Goal: Task Accomplishment & Management: Use online tool/utility

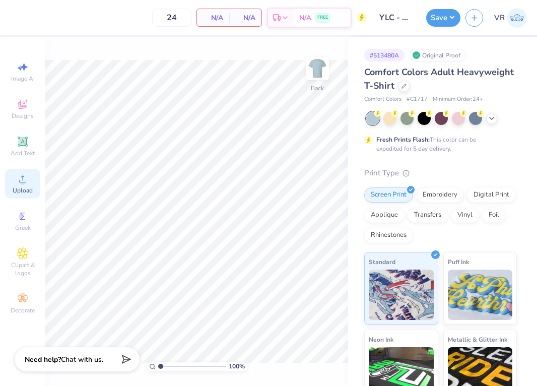
click at [22, 182] on icon at bounding box center [22, 178] width 7 height 7
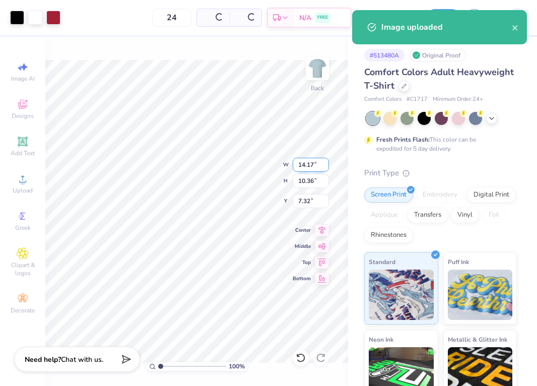
click at [318, 165] on input "14.17" at bounding box center [311, 165] width 36 height 14
type input "3.50"
type input "2.56"
type input "11.22"
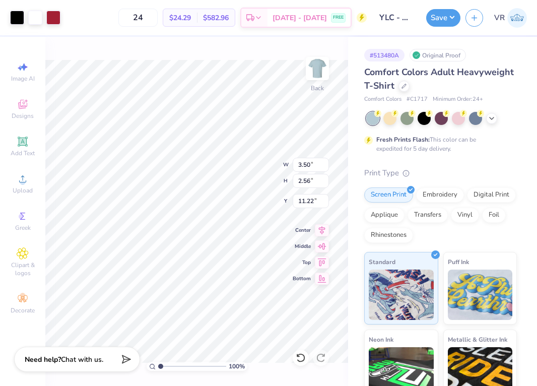
type input "3.00"
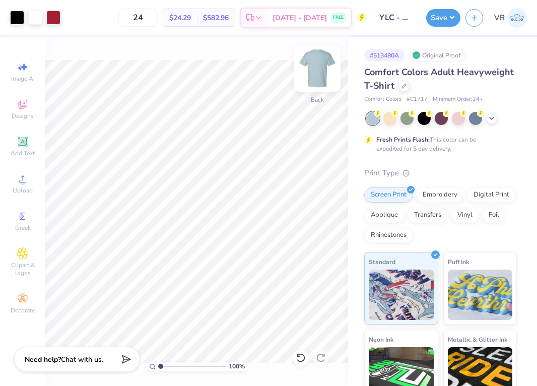
click at [316, 63] on img at bounding box center [317, 68] width 40 height 40
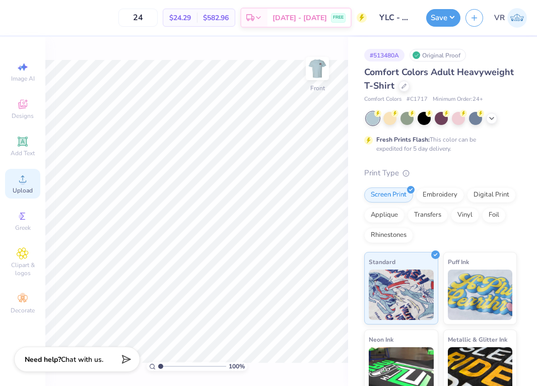
click at [25, 179] on icon at bounding box center [23, 179] width 12 height 12
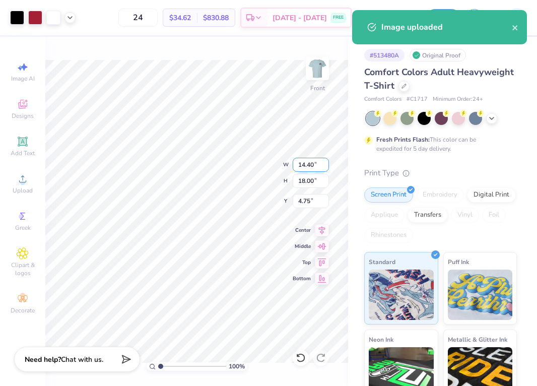
click at [304, 165] on input "14.40" at bounding box center [311, 165] width 36 height 14
type input "12.00"
type input "15.00"
type input "6.25"
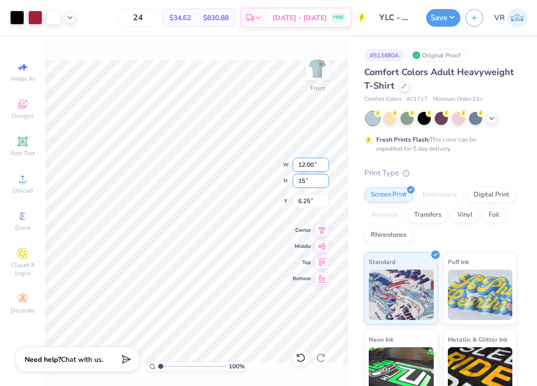
type input "15.00"
click at [313, 206] on input "6.25" at bounding box center [311, 201] width 36 height 14
type input "3.00"
click at [71, 18] on icon at bounding box center [70, 17] width 8 height 8
click at [74, 39] on div at bounding box center [70, 42] width 14 height 14
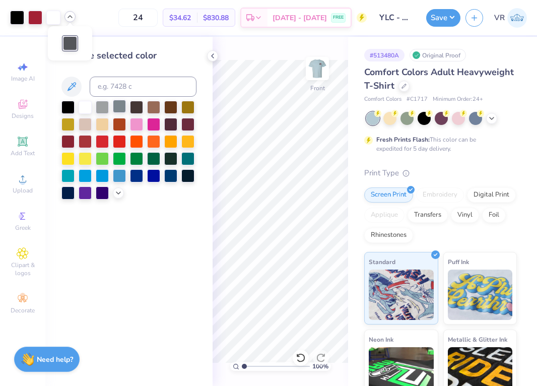
click at [117, 108] on div at bounding box center [119, 106] width 13 height 13
click at [118, 196] on icon at bounding box center [118, 192] width 8 height 8
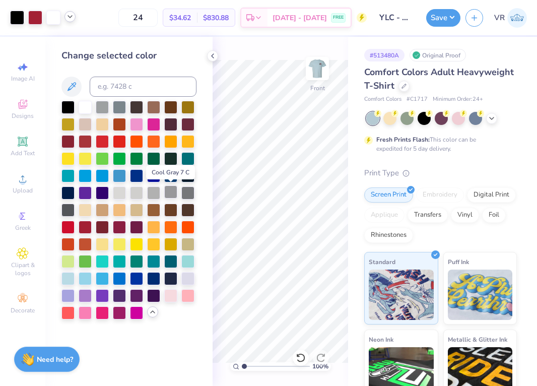
click at [170, 191] on div at bounding box center [170, 192] width 13 height 13
click at [185, 192] on div at bounding box center [187, 192] width 13 height 13
click at [211, 56] on icon at bounding box center [213, 56] width 8 height 8
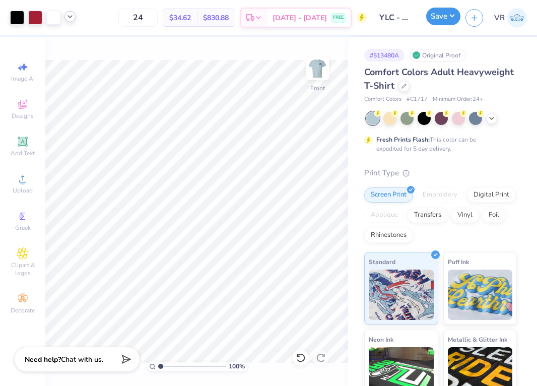
click at [432, 10] on button "Save" at bounding box center [444, 17] width 34 height 18
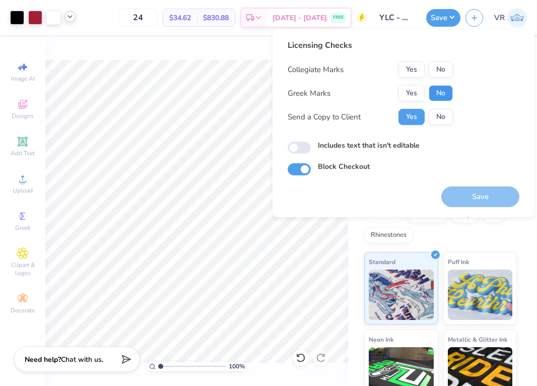
click at [436, 93] on button "No" at bounding box center [441, 93] width 24 height 16
click at [435, 76] on button "No" at bounding box center [441, 70] width 24 height 16
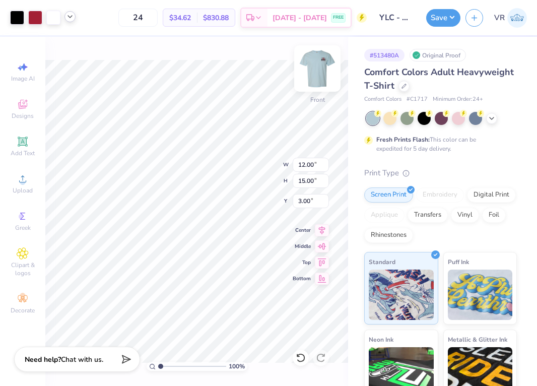
click at [320, 63] on img at bounding box center [317, 68] width 40 height 40
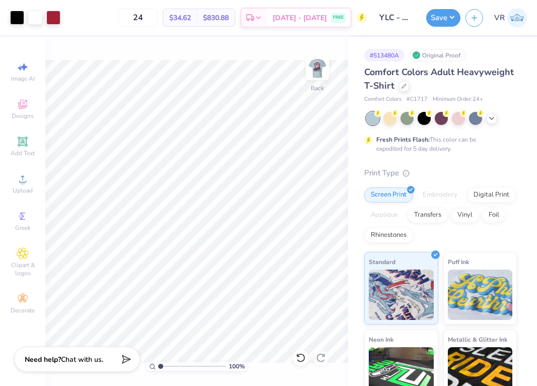
click at [314, 71] on img at bounding box center [318, 68] width 20 height 20
click at [445, 19] on button "Save" at bounding box center [444, 17] width 34 height 18
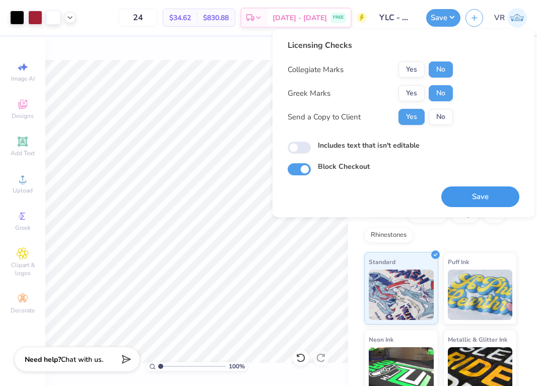
click at [483, 205] on button "Save" at bounding box center [481, 197] width 78 height 21
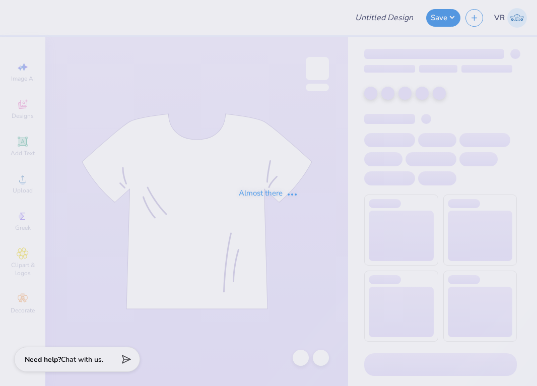
type input "YLC - General Merch"
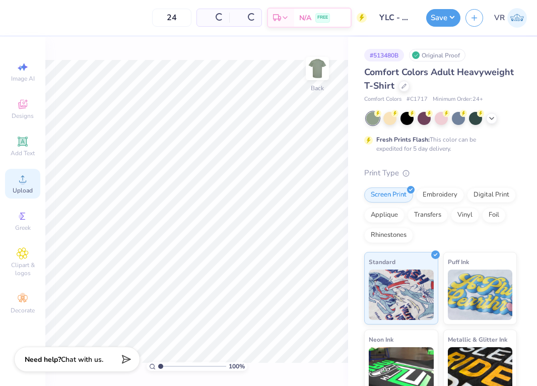
click at [29, 190] on span "Upload" at bounding box center [23, 191] width 20 height 8
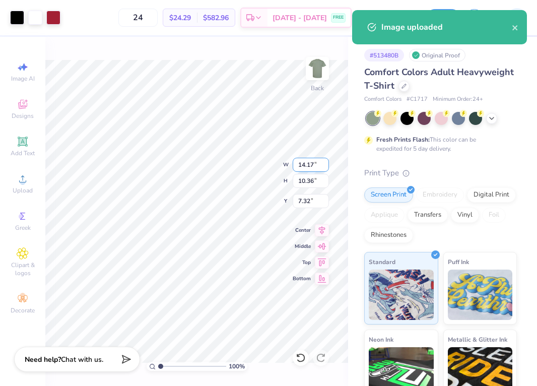
click at [308, 162] on input "14.17" at bounding box center [311, 165] width 36 height 14
type input "3.50"
type input "2.56"
click at [307, 202] on input "11.22" at bounding box center [311, 201] width 36 height 14
type input "3.00"
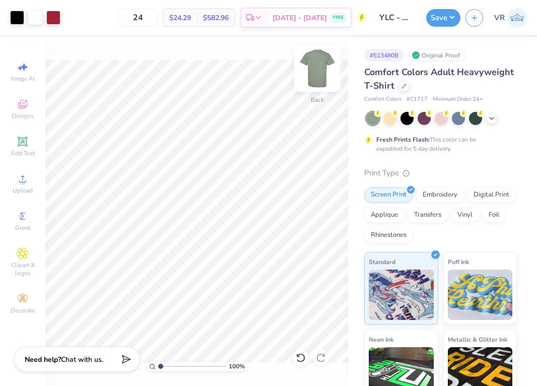
click at [309, 67] on img at bounding box center [317, 68] width 40 height 40
click at [23, 184] on circle at bounding box center [23, 182] width 6 height 6
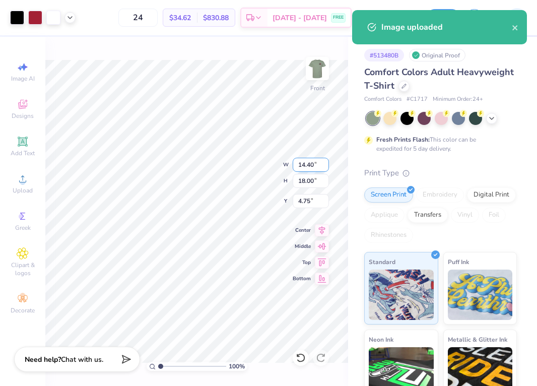
click at [314, 162] on input "14.40" at bounding box center [311, 165] width 36 height 14
type input "12.00"
type input "15.00"
click at [304, 197] on input "6.25" at bounding box center [311, 201] width 36 height 14
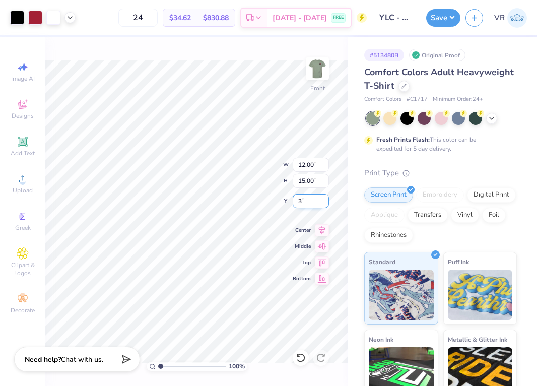
type input "3.00"
click at [444, 19] on button "Save" at bounding box center [444, 17] width 34 height 18
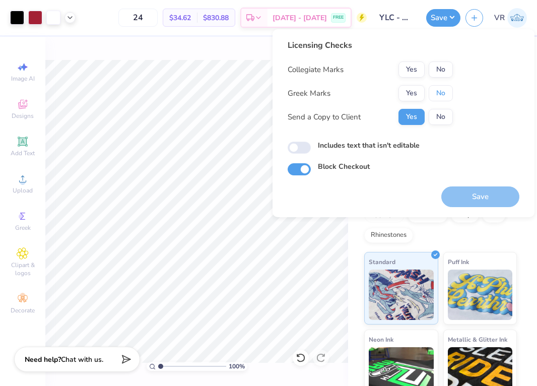
click at [437, 92] on button "No" at bounding box center [441, 93] width 24 height 16
click at [440, 74] on button "No" at bounding box center [441, 70] width 24 height 16
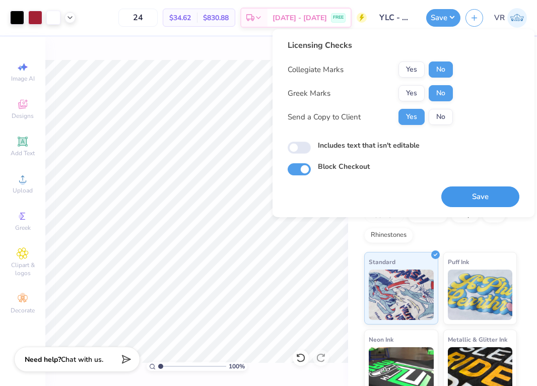
click at [475, 198] on button "Save" at bounding box center [481, 197] width 78 height 21
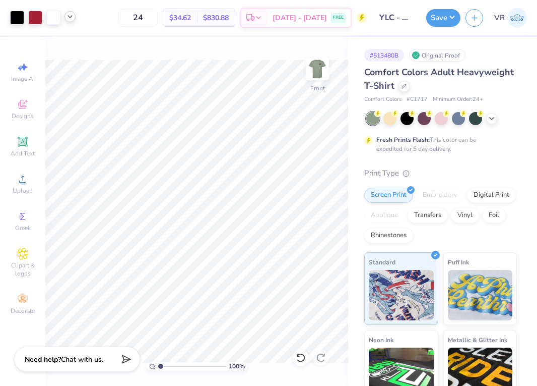
click at [70, 19] on icon at bounding box center [70, 17] width 8 height 8
click at [70, 42] on div at bounding box center [70, 42] width 14 height 14
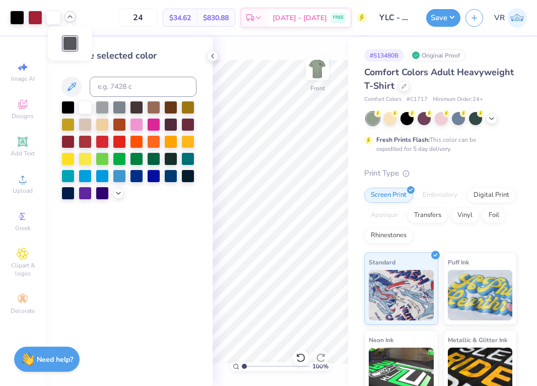
drag, startPoint x: 114, startPoint y: 191, endPoint x: 129, endPoint y: 204, distance: 19.6
click at [113, 191] on div at bounding box center [118, 193] width 11 height 11
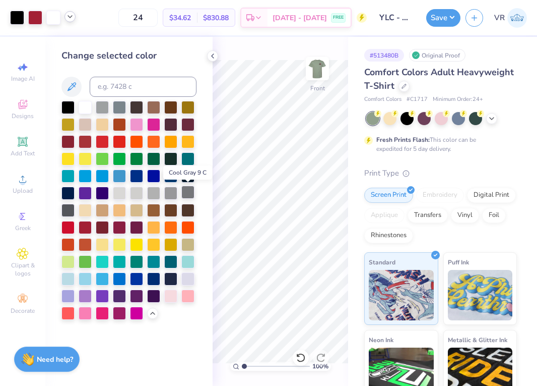
click at [188, 193] on div at bounding box center [187, 192] width 13 height 13
click at [214, 58] on polyline at bounding box center [213, 56] width 2 height 4
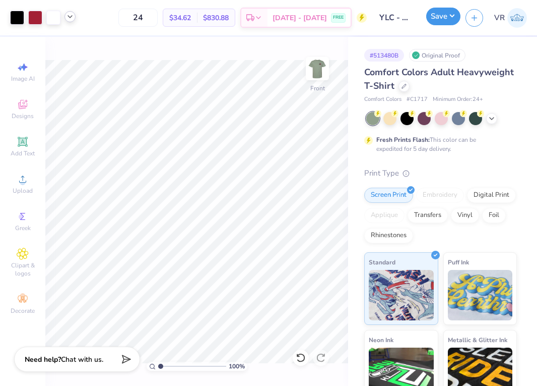
click at [440, 18] on button "Save" at bounding box center [444, 17] width 34 height 18
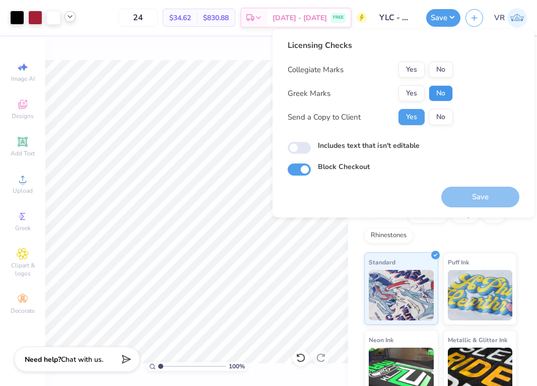
click at [444, 92] on button "No" at bounding box center [441, 93] width 24 height 16
click at [440, 67] on button "No" at bounding box center [441, 70] width 24 height 16
drag, startPoint x: 476, startPoint y: 199, endPoint x: 447, endPoint y: 156, distance: 51.9
click at [476, 200] on button "Save" at bounding box center [481, 197] width 78 height 21
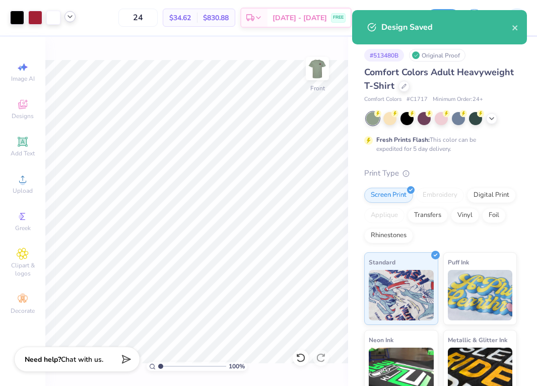
click at [73, 15] on icon at bounding box center [70, 17] width 8 height 8
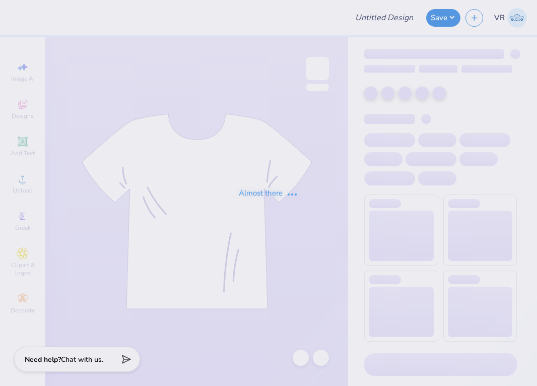
type input "YLC - General Merch"
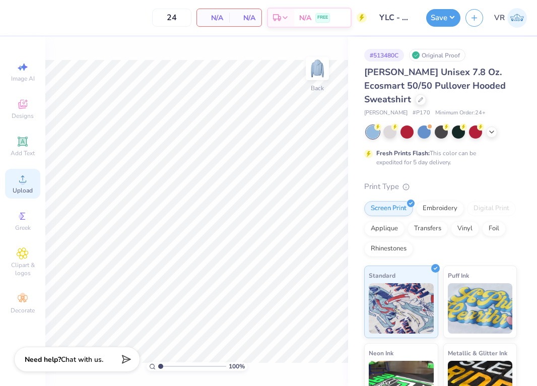
click at [29, 181] on div "Upload" at bounding box center [22, 184] width 35 height 30
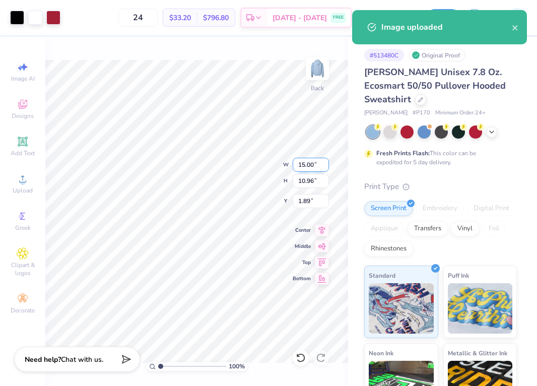
click at [311, 165] on input "15.00" at bounding box center [311, 165] width 36 height 14
type input "3.50"
type input "2.56"
type input "6.10"
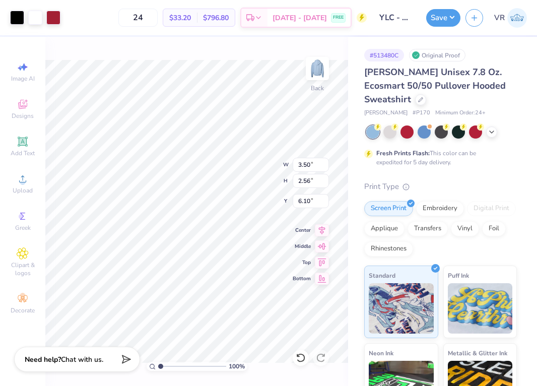
type input "3.00"
click at [311, 59] on img at bounding box center [317, 68] width 40 height 40
click at [20, 185] on icon at bounding box center [23, 179] width 12 height 12
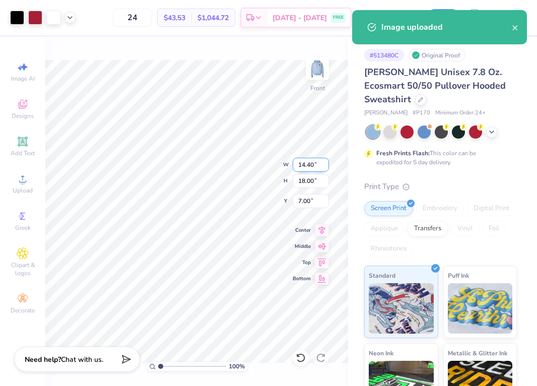
click at [304, 164] on input "14.40" at bounding box center [311, 165] width 36 height 14
type input "12.00"
type input "15.00"
click at [309, 199] on input "8.50" at bounding box center [311, 201] width 36 height 14
type input "6.00"
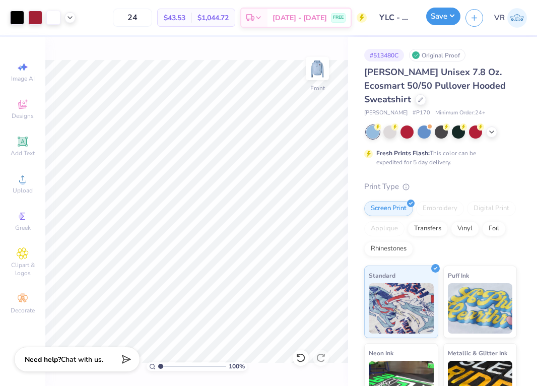
click at [442, 19] on button "Save" at bounding box center [444, 17] width 34 height 18
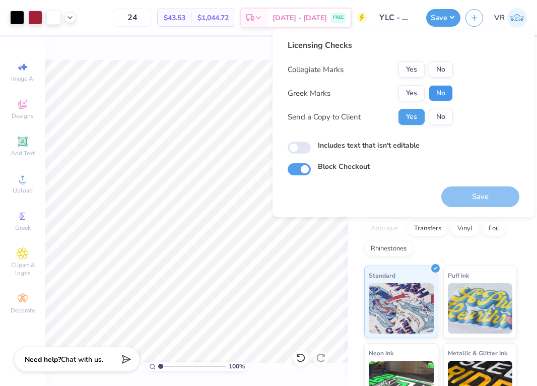
click at [444, 93] on button "No" at bounding box center [441, 93] width 24 height 16
click at [445, 71] on button "No" at bounding box center [441, 70] width 24 height 16
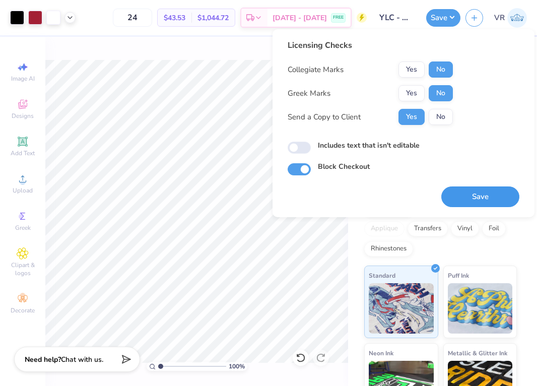
click at [473, 204] on button "Save" at bounding box center [481, 197] width 78 height 21
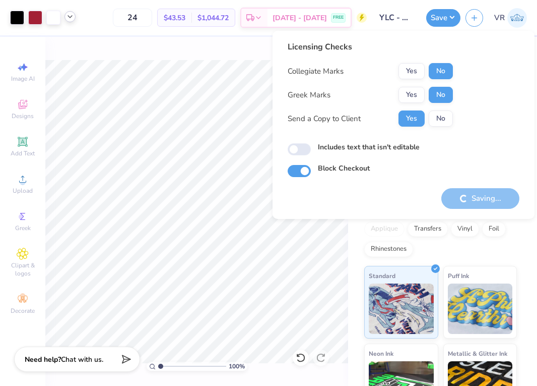
click at [69, 19] on icon at bounding box center [70, 17] width 8 height 8
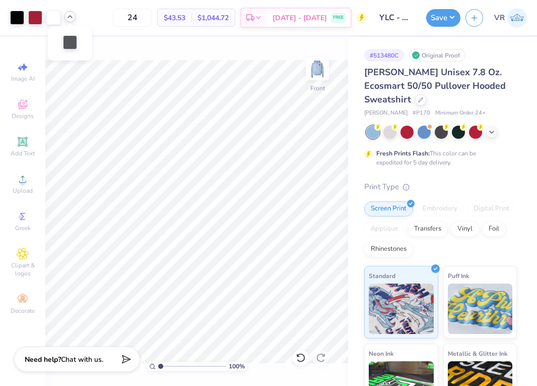
click at [72, 46] on div at bounding box center [70, 42] width 14 height 14
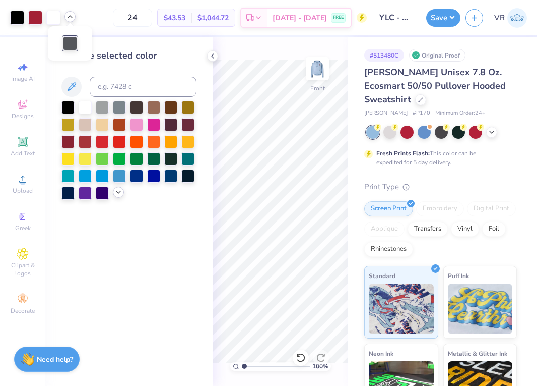
click at [119, 193] on icon at bounding box center [118, 192] width 8 height 8
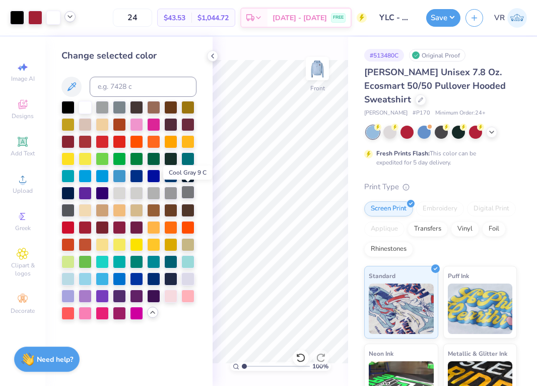
click at [185, 190] on div at bounding box center [187, 192] width 13 height 13
click at [210, 53] on icon at bounding box center [213, 56] width 8 height 8
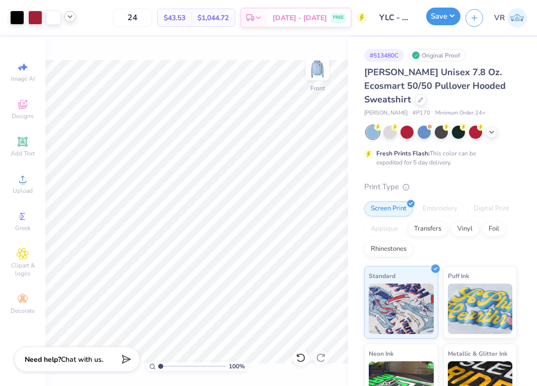
click at [437, 14] on button "Save" at bounding box center [444, 17] width 34 height 18
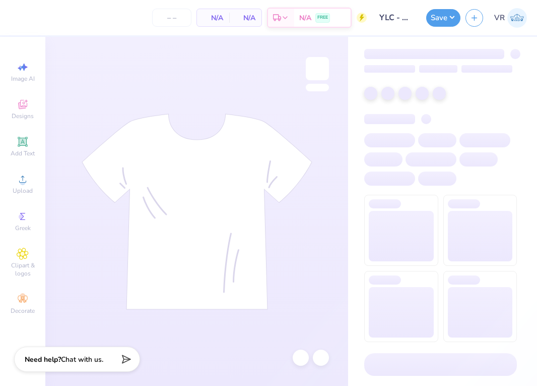
type input "24"
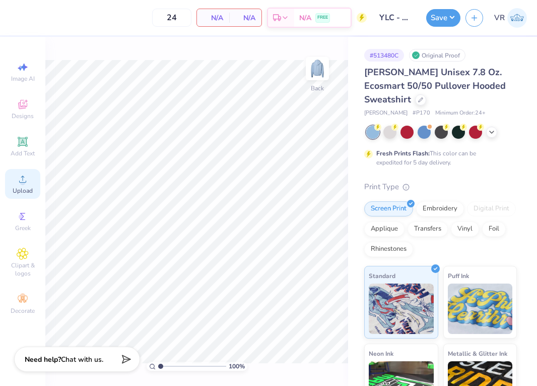
click at [18, 187] on span "Upload" at bounding box center [23, 191] width 20 height 8
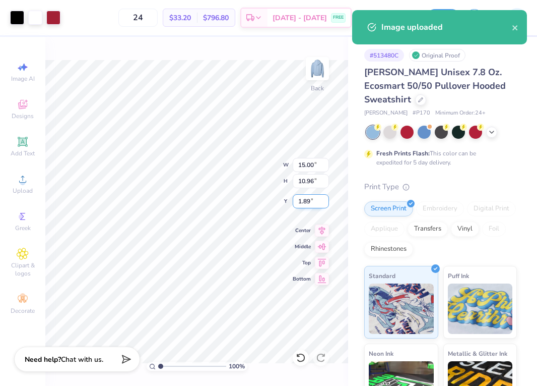
click at [312, 202] on input "1.89" at bounding box center [311, 201] width 36 height 14
type input "3.29"
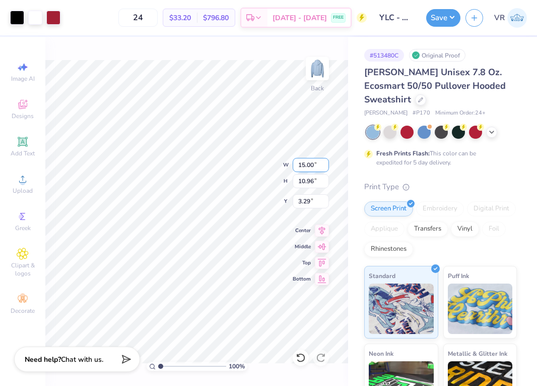
click at [317, 169] on input "15.00" at bounding box center [311, 165] width 36 height 14
type input "3.50"
type input "2.56"
type input "7.49"
type input "3.00"
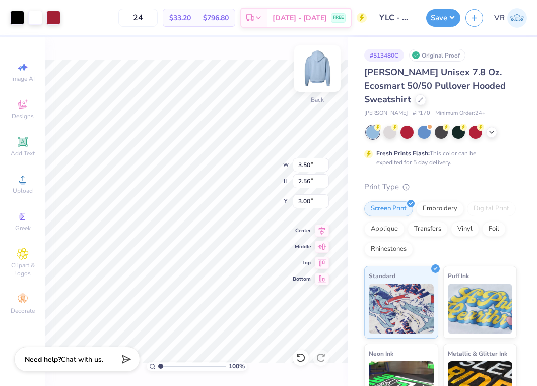
click at [316, 74] on img at bounding box center [317, 68] width 40 height 40
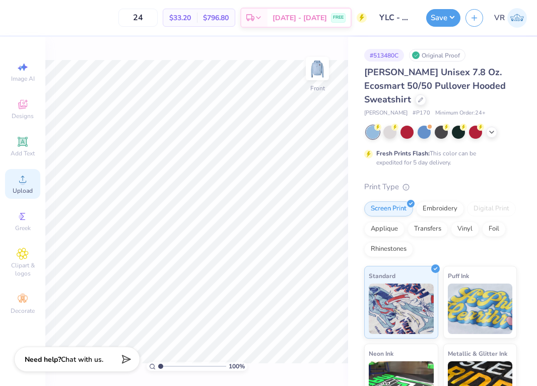
click at [24, 172] on div "Upload" at bounding box center [22, 184] width 35 height 30
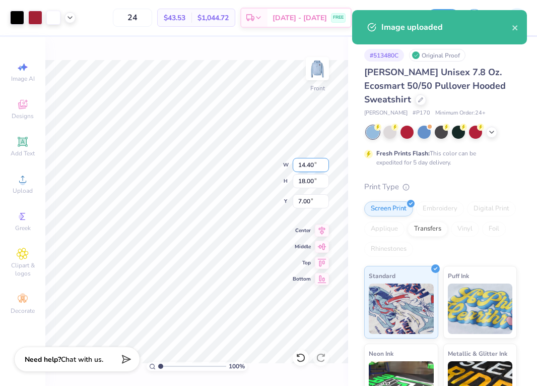
click at [307, 167] on input "14.40" at bounding box center [311, 165] width 36 height 14
type input "12.00"
type input "15.00"
click at [303, 208] on input "8.50" at bounding box center [311, 201] width 36 height 14
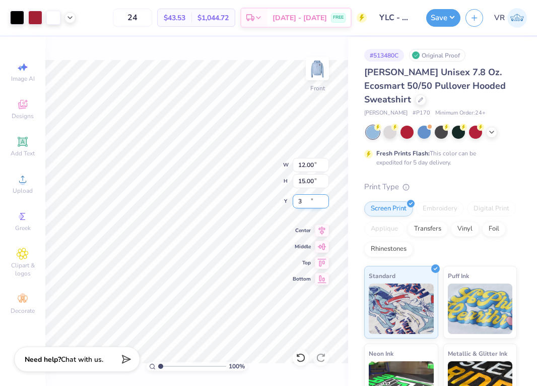
type input "6.00"
click at [434, 24] on button "Save" at bounding box center [444, 17] width 34 height 18
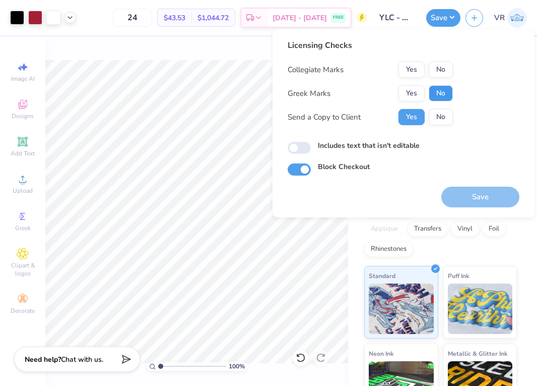
click at [433, 87] on button "No" at bounding box center [441, 93] width 24 height 16
click at [438, 74] on button "No" at bounding box center [441, 70] width 24 height 16
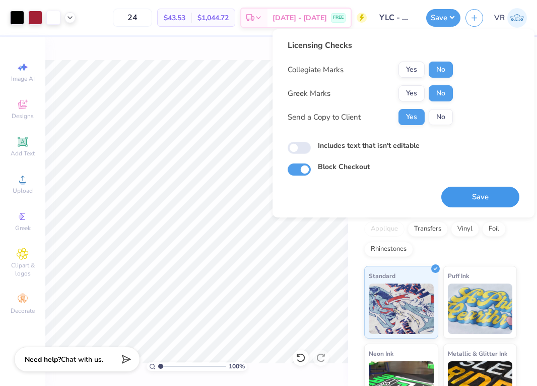
click at [469, 193] on button "Save" at bounding box center [481, 197] width 78 height 21
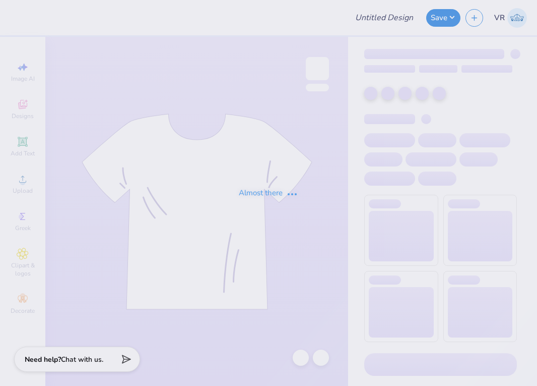
type input "YLC - General Merch"
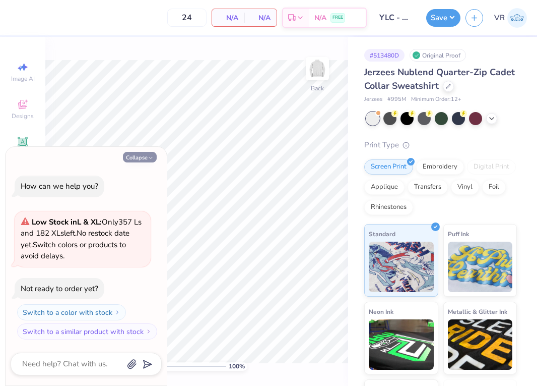
click at [141, 159] on button "Collapse" at bounding box center [140, 157] width 34 height 11
type textarea "x"
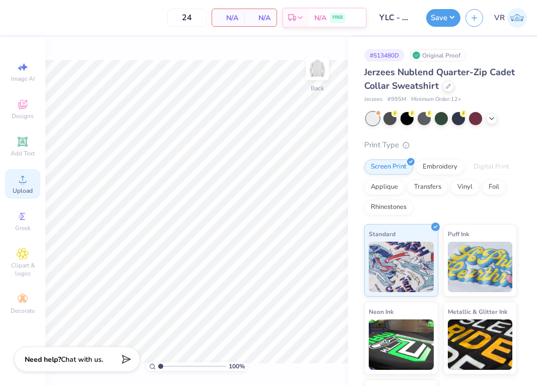
click at [36, 184] on div "Upload" at bounding box center [22, 184] width 35 height 30
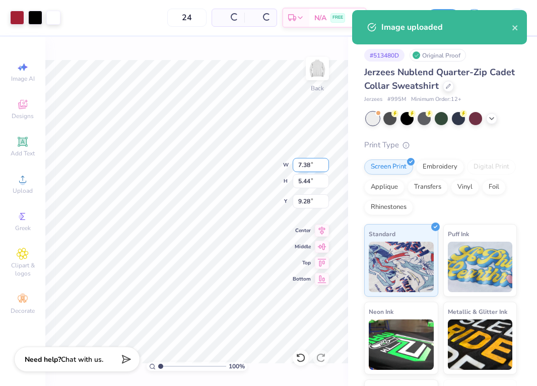
click at [308, 164] on input "7.38" at bounding box center [311, 165] width 36 height 14
type input "3.50"
type input "2.58"
type input "10.71"
click at [248, 161] on div "100 % Back W 3.50 3.50 " H 2.58 2.58 " Y 10.71 10.71 " Center Middle Top Bottom" at bounding box center [196, 211] width 303 height 349
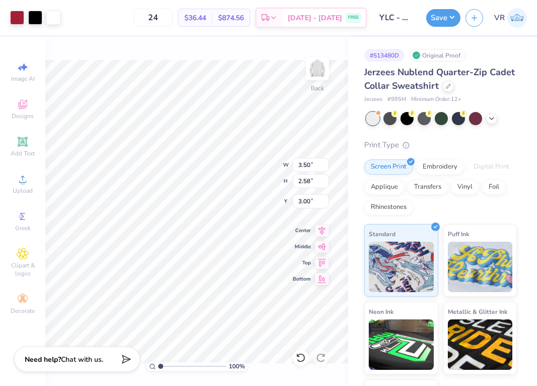
type input "3.00"
click at [316, 67] on img at bounding box center [317, 68] width 40 height 40
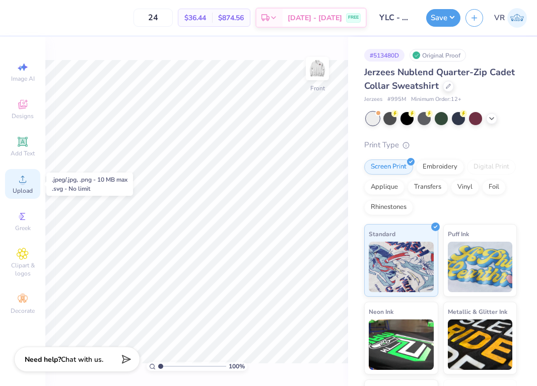
click at [22, 180] on circle at bounding box center [23, 182] width 6 height 6
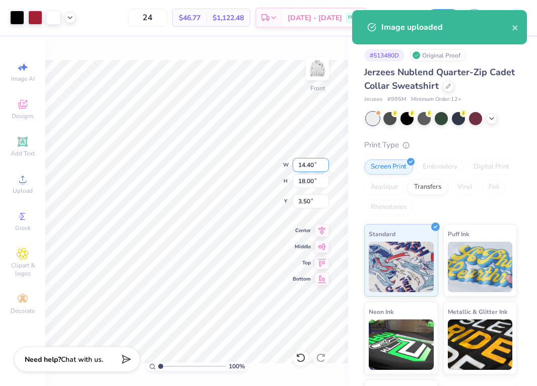
click at [310, 167] on input "14.40" at bounding box center [311, 165] width 36 height 14
type input "12.00"
type input "15.00"
click at [306, 195] on input "5.00" at bounding box center [311, 201] width 36 height 14
type input "3.00"
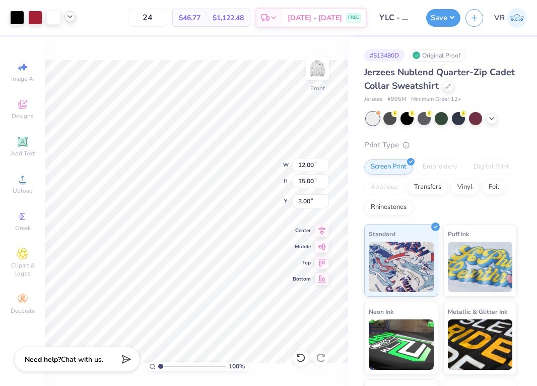
click at [68, 21] on div at bounding box center [70, 16] width 11 height 11
click at [443, 16] on button "Save" at bounding box center [444, 17] width 34 height 18
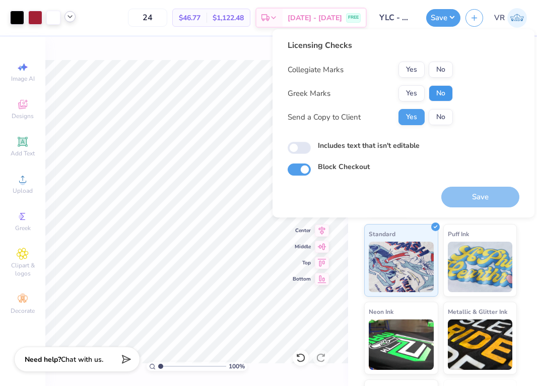
click at [435, 91] on button "No" at bounding box center [441, 93] width 24 height 16
click at [437, 69] on button "No" at bounding box center [441, 70] width 24 height 16
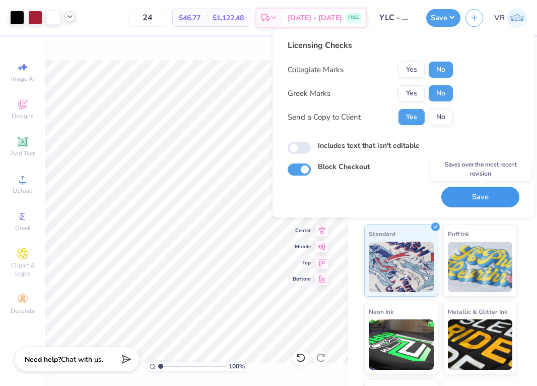
click at [484, 197] on button "Save" at bounding box center [481, 197] width 78 height 21
